Goal: Register for event/course

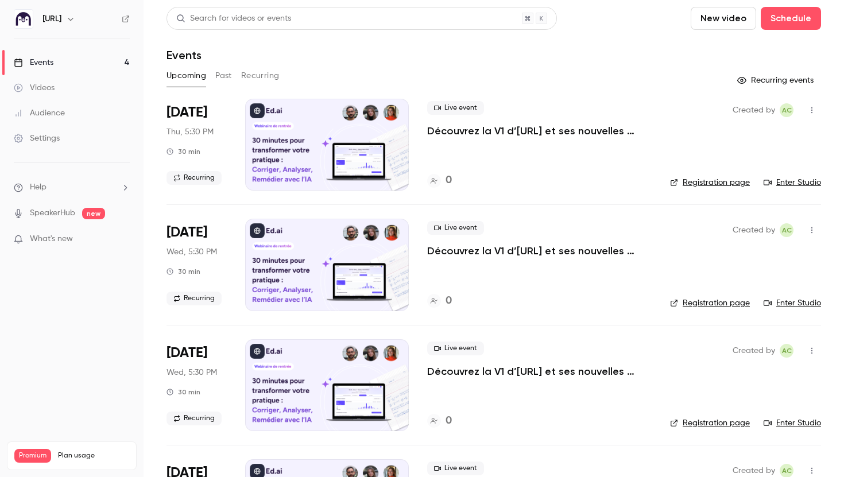
click at [113, 68] on link "Events 4" at bounding box center [72, 62] width 144 height 25
click at [118, 65] on link "Events 4" at bounding box center [72, 62] width 144 height 25
click at [234, 85] on div "Upcoming Past Recurring" at bounding box center [494, 78] width 655 height 23
click at [261, 80] on button "Recurring" at bounding box center [260, 76] width 38 height 18
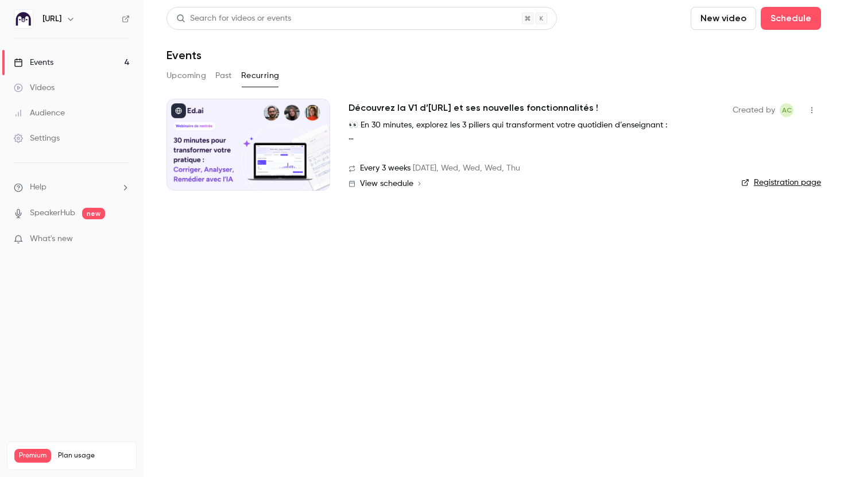
click at [700, 141] on div "Découvrez la V1 d’[URL] et ses nouvelles fonctionnalités ! 👀 En 30 minutes, exp…" at bounding box center [532, 122] width 366 height 42
click at [764, 183] on link "Registration page" at bounding box center [781, 182] width 80 height 11
